Goal: Task Accomplishment & Management: Complete application form

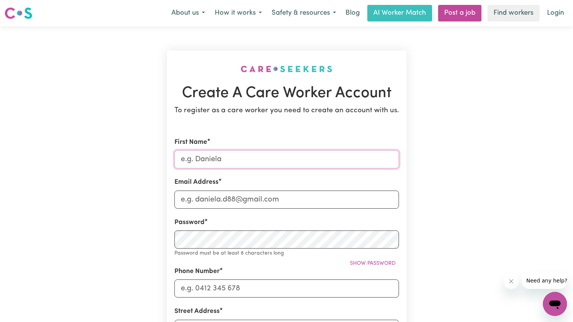
click at [237, 162] on input "First Name" at bounding box center [286, 159] width 224 height 18
type input "Salma"
type input "[EMAIL_ADDRESS][DOMAIN_NAME]"
type input "0466983342"
type input "[STREET_ADDRESS]"
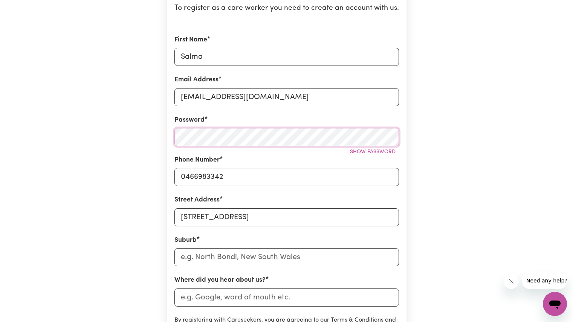
scroll to position [103, 0]
click at [375, 147] on button "Show password" at bounding box center [372, 152] width 52 height 12
click at [375, 147] on button "Hide password" at bounding box center [374, 152] width 49 height 12
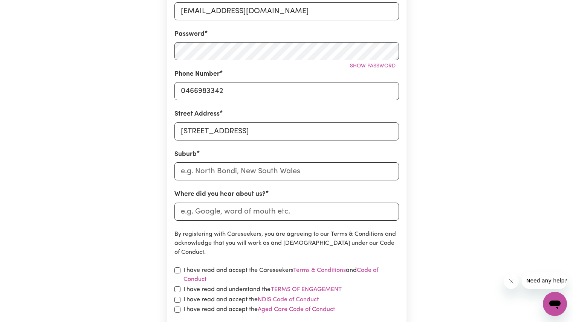
scroll to position [189, 0]
click at [279, 165] on input "text" at bounding box center [286, 171] width 224 height 18
type input "Sadleir"
type input "Sadleir, [GEOGRAPHIC_DATA], 2168"
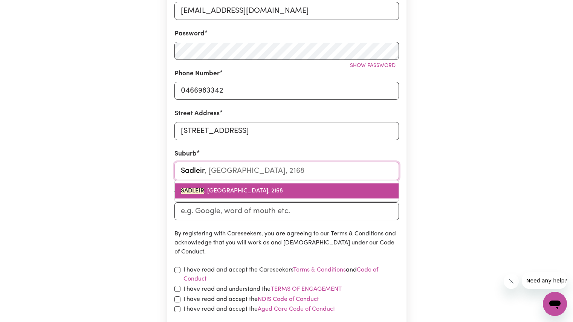
click at [224, 186] on link "SADLEIR , [GEOGRAPHIC_DATA], 2168" at bounding box center [287, 190] width 224 height 15
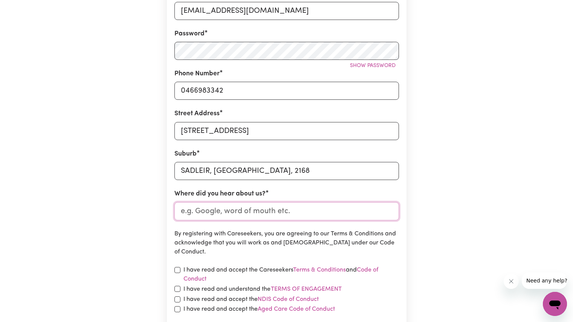
click at [245, 218] on input "Where did you hear about us?" at bounding box center [286, 211] width 224 height 18
type input "Indeed"
click at [290, 241] on p "By registering with Careseekers, you are agreeing to our Terms & Conditions and…" at bounding box center [286, 242] width 224 height 27
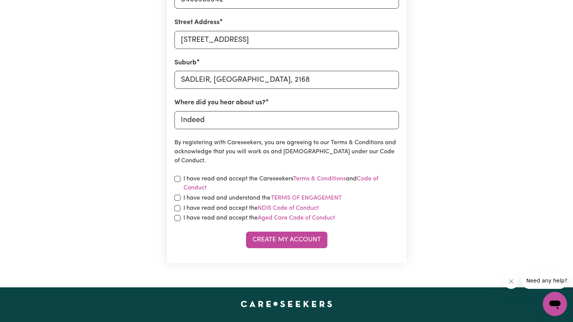
scroll to position [280, 0]
click at [177, 177] on input "checkbox" at bounding box center [177, 178] width 6 height 6
checkbox input "true"
click at [177, 200] on div "I have read and understand the Terms of Engagement" at bounding box center [286, 198] width 224 height 10
click at [176, 197] on input "checkbox" at bounding box center [177, 197] width 6 height 6
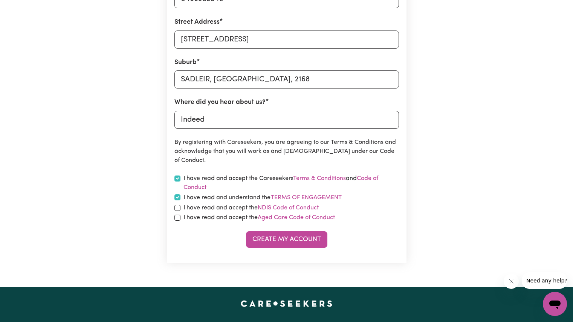
checkbox input "true"
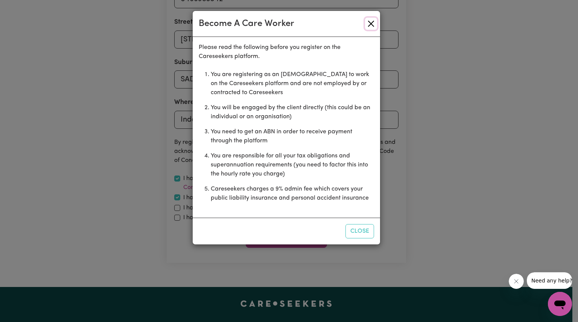
click at [373, 21] on button "Close" at bounding box center [371, 24] width 12 height 12
